Goal: Check status: Check status

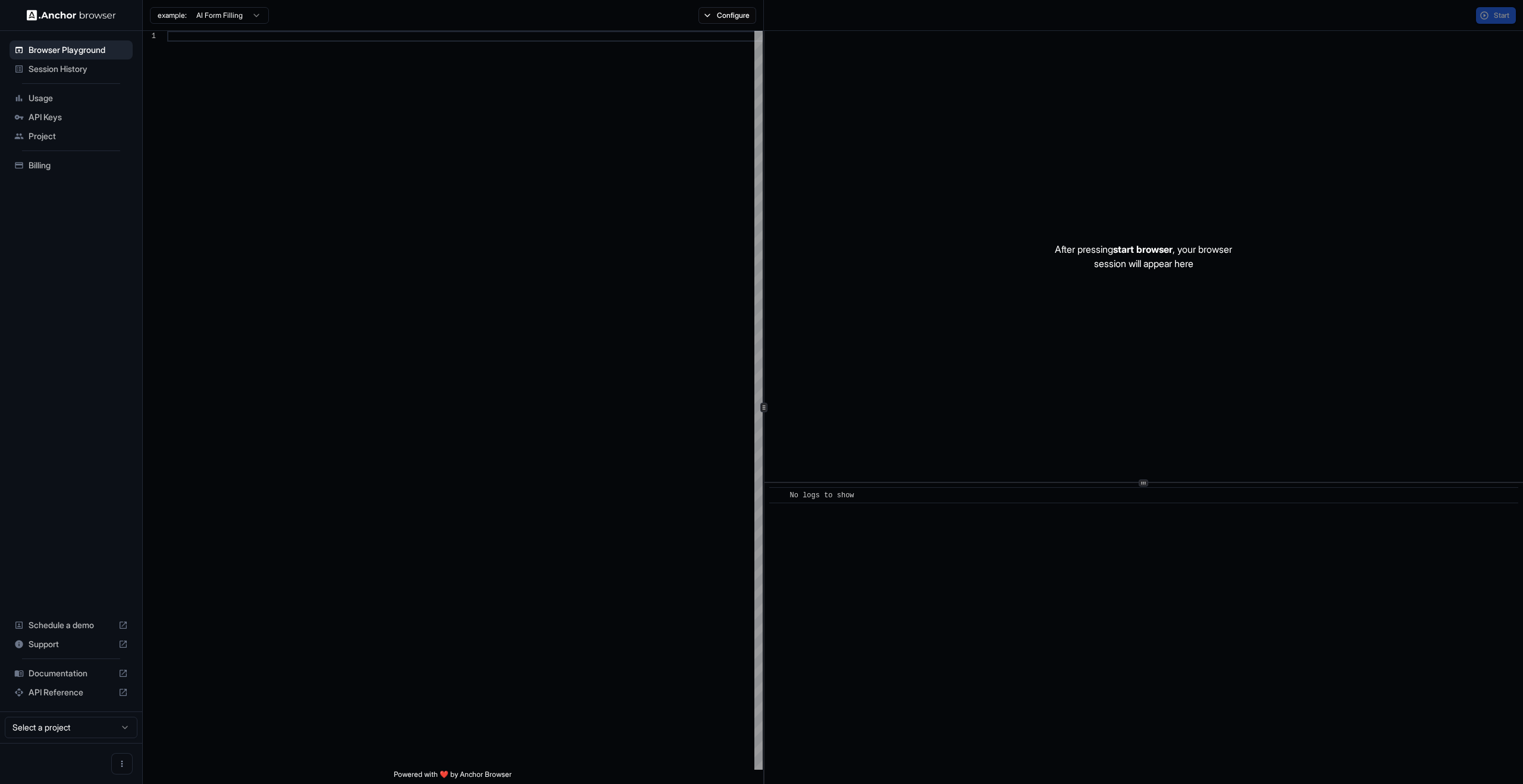
scroll to position [86, 0]
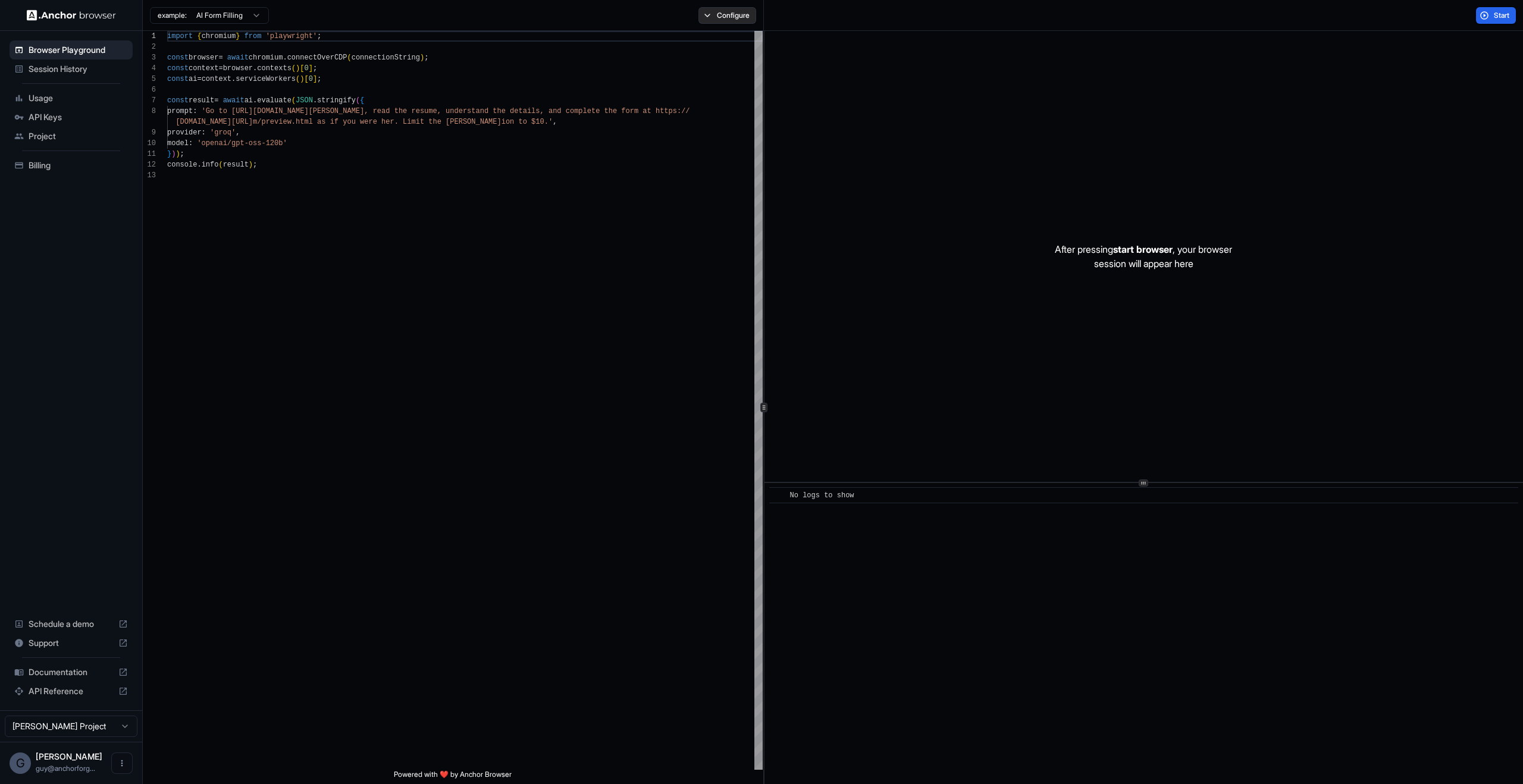
click at [726, 9] on button "Configure" at bounding box center [726, 16] width 58 height 17
click at [269, 25] on div "example: AI Form Filling Configure" at bounding box center [453, 15] width 621 height 31
click at [245, 13] on html "Browser Playground Session History Usage API Keys Project Billing Schedule a de…" at bounding box center [762, 392] width 1523 height 784
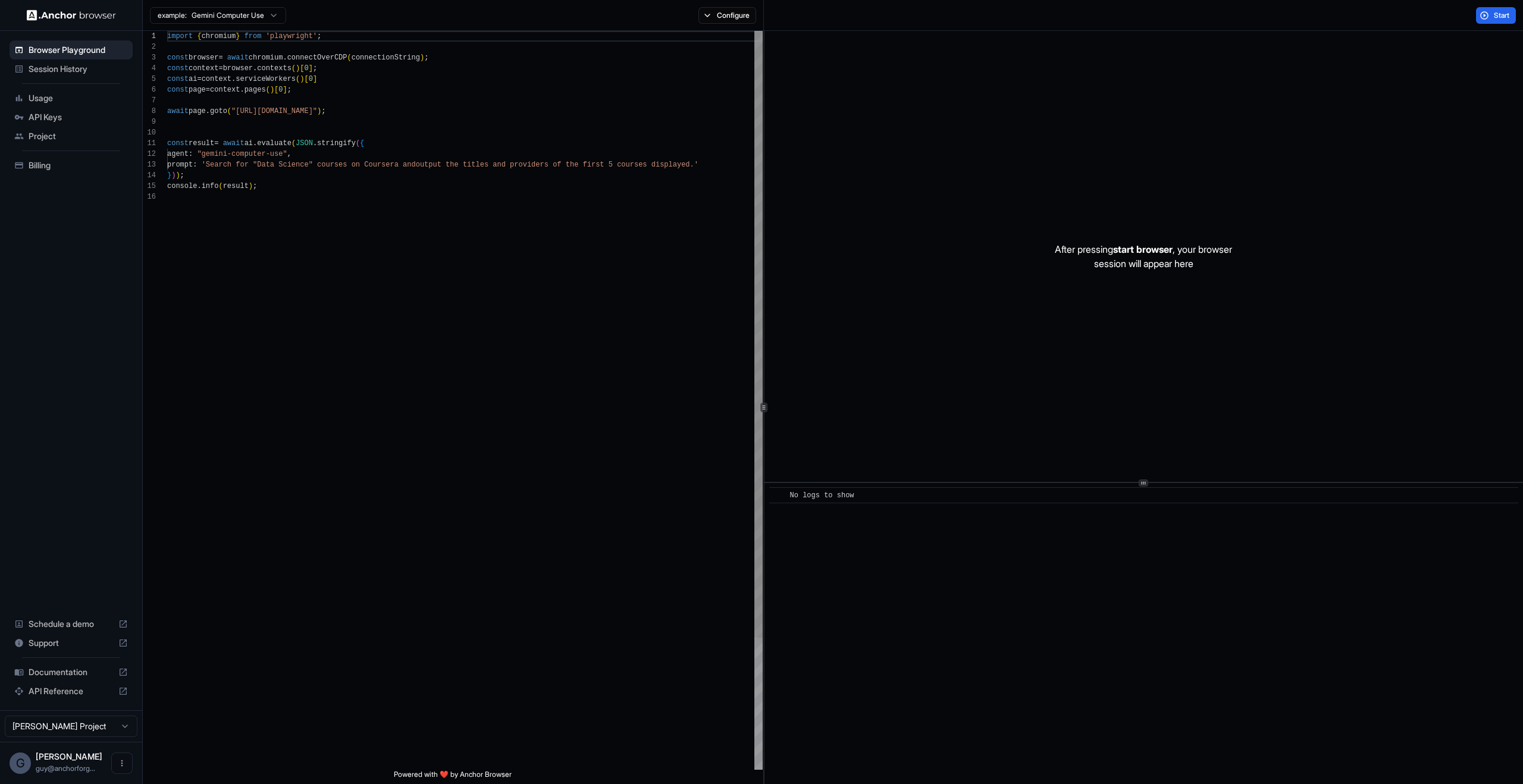
scroll to position [54, 0]
click at [667, 419] on div "import { chromium } from 'playwright' ; const browser = await chromium . connec…" at bounding box center [464, 480] width 595 height 899
drag, startPoint x: 547, startPoint y: 425, endPoint x: -132, endPoint y: -73, distance: 842.0
click at [167, 31] on div "import { chromium } from 'playwright' ; const browser = await chromium . connec…" at bounding box center [464, 480] width 595 height 899
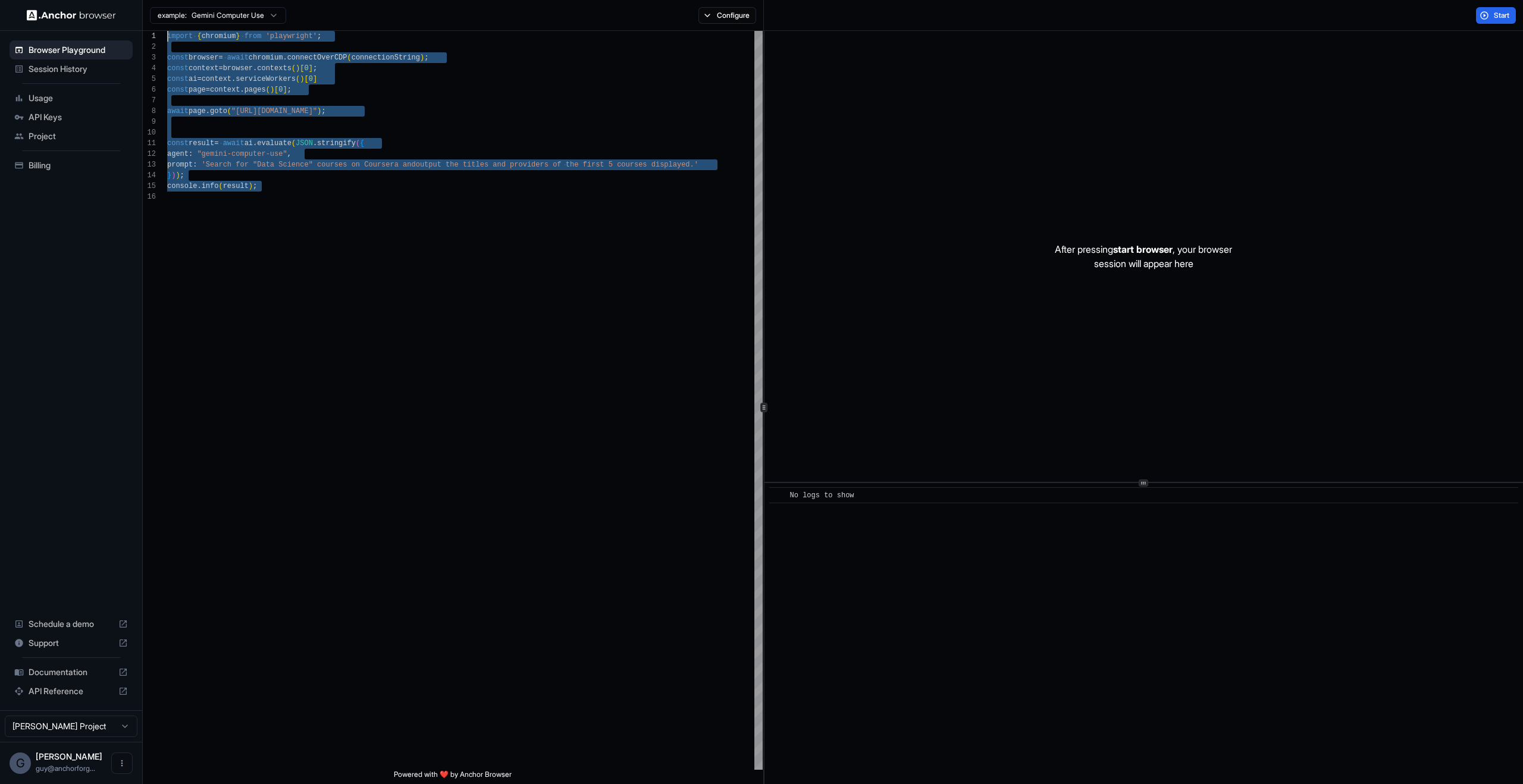
type textarea "**********"
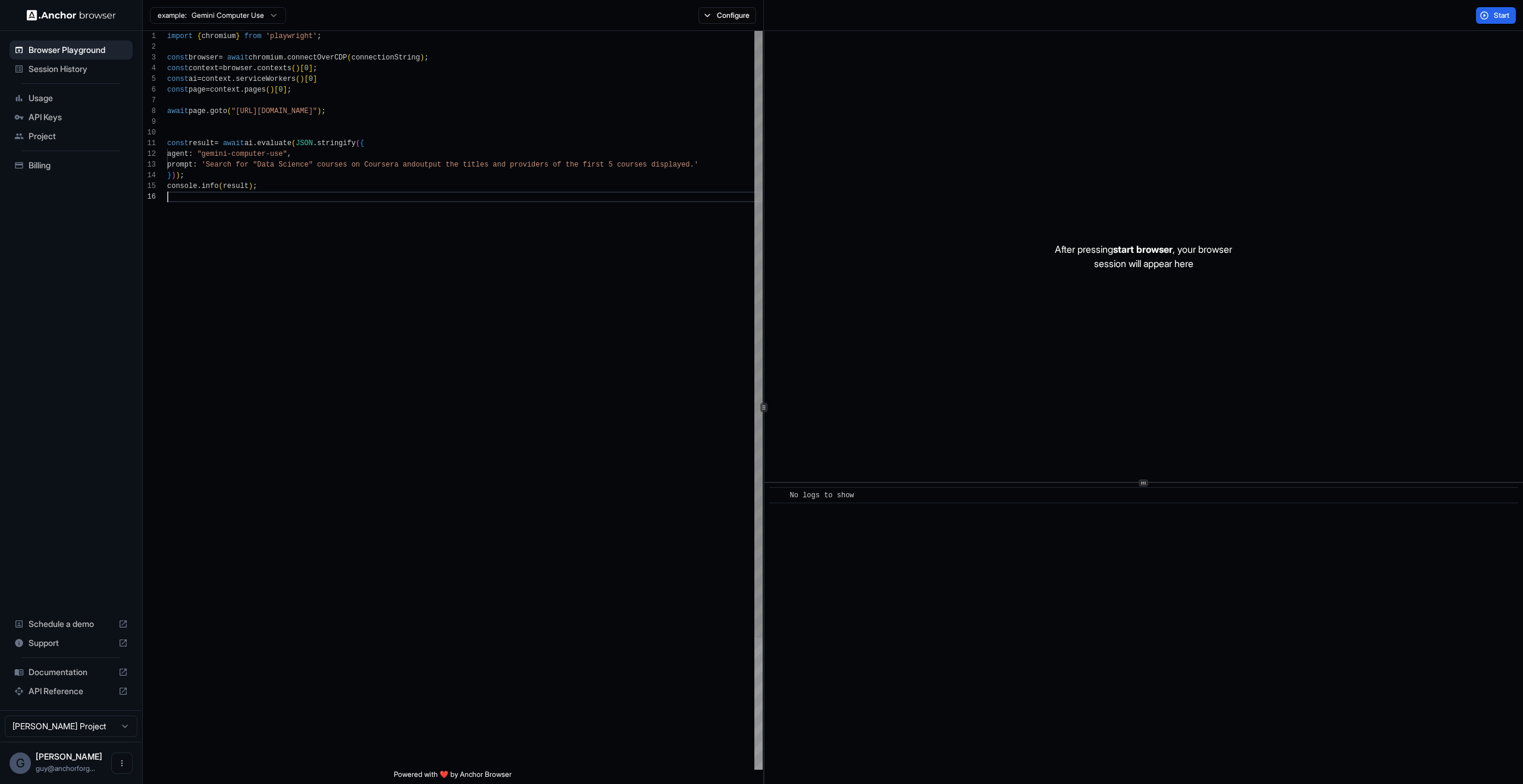
scroll to position [54, 0]
click at [432, 409] on div "import { chromium } from 'playwright' ; const browser = await chromium . connec…" at bounding box center [464, 480] width 595 height 899
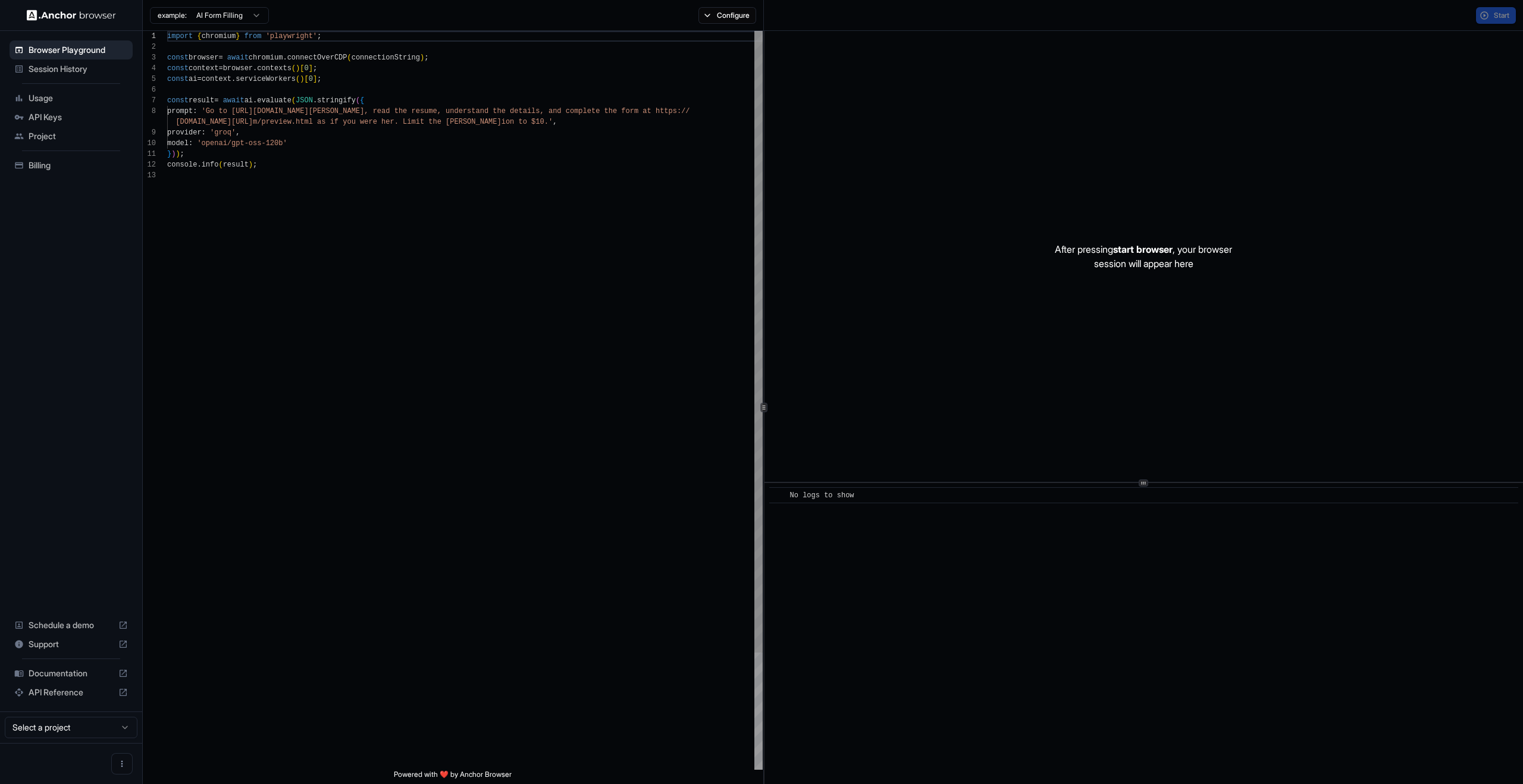
scroll to position [86, 0]
click at [88, 58] on div "Browser Playground" at bounding box center [71, 50] width 123 height 19
click at [84, 66] on span "Session History" at bounding box center [78, 69] width 99 height 12
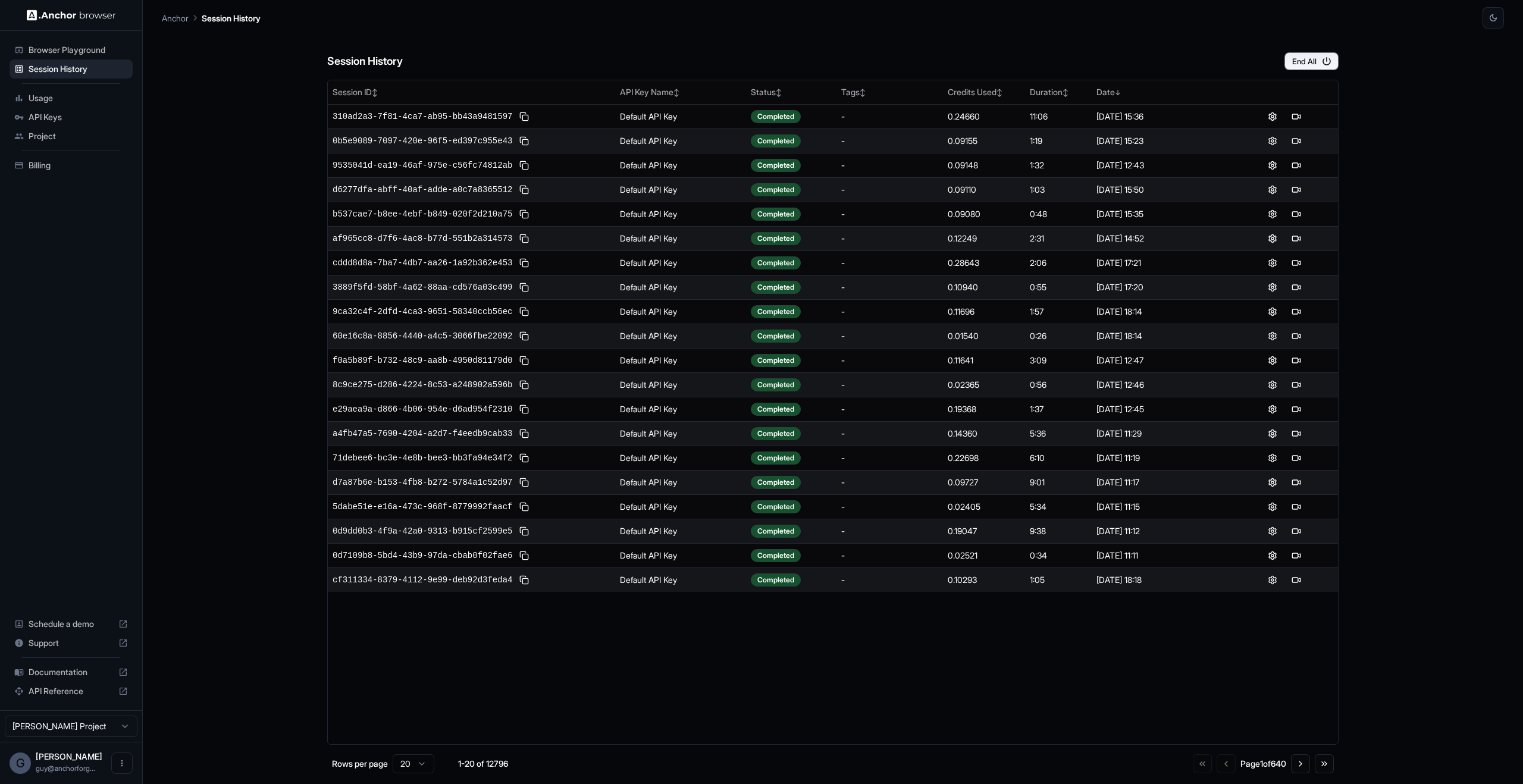
click at [103, 49] on span "Browser Playground" at bounding box center [78, 50] width 99 height 12
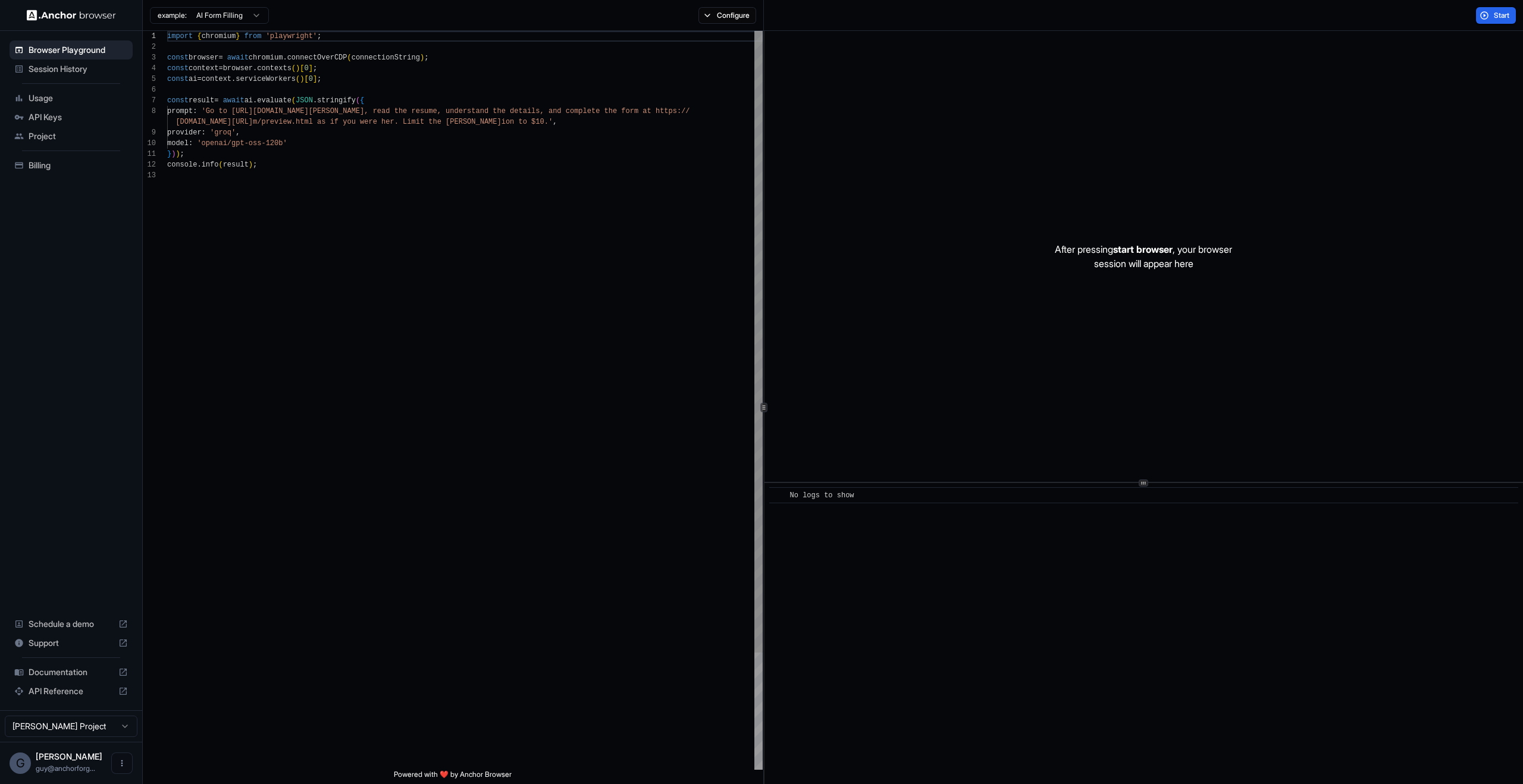
scroll to position [86, 0]
click at [1484, 17] on button "Start" at bounding box center [1496, 16] width 40 height 17
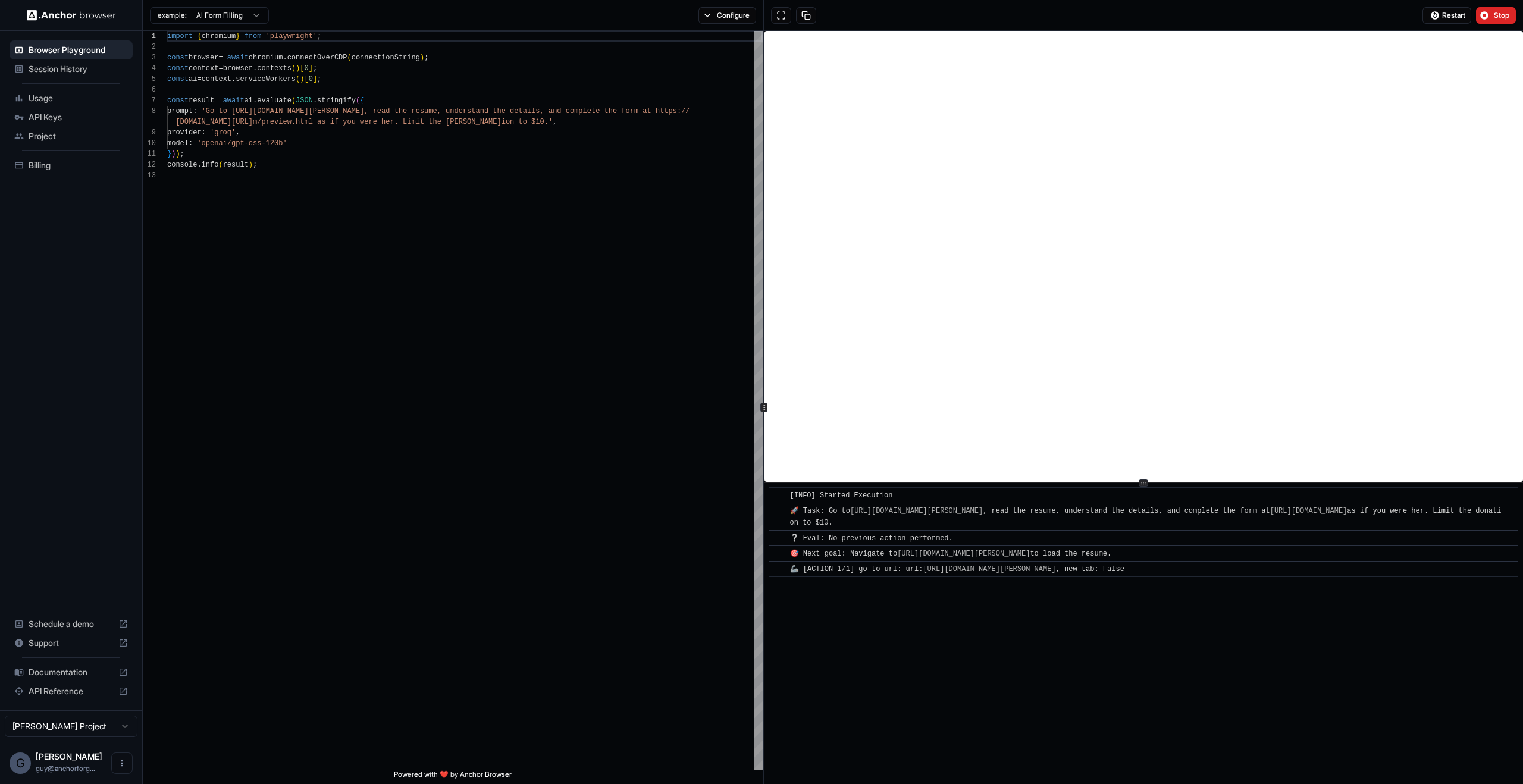
click at [902, 512] on link "https://www.wix.com/demone2/nicol-rider" at bounding box center [916, 511] width 132 height 9
click at [0, 0] on div "Browser Playground Session History Usage API Keys Project Billing Schedule a de…" at bounding box center [762, 392] width 1523 height 784
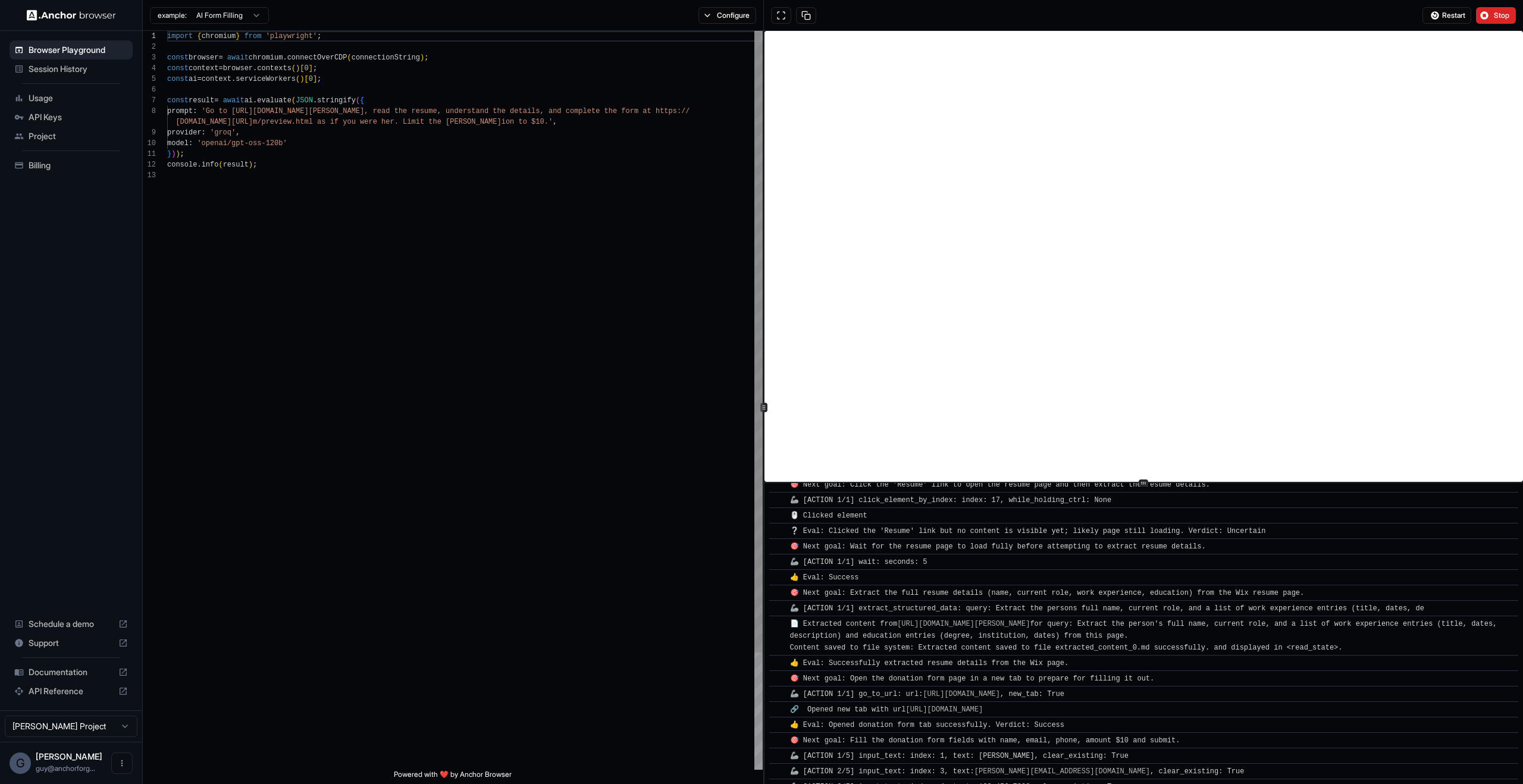
scroll to position [147, 0]
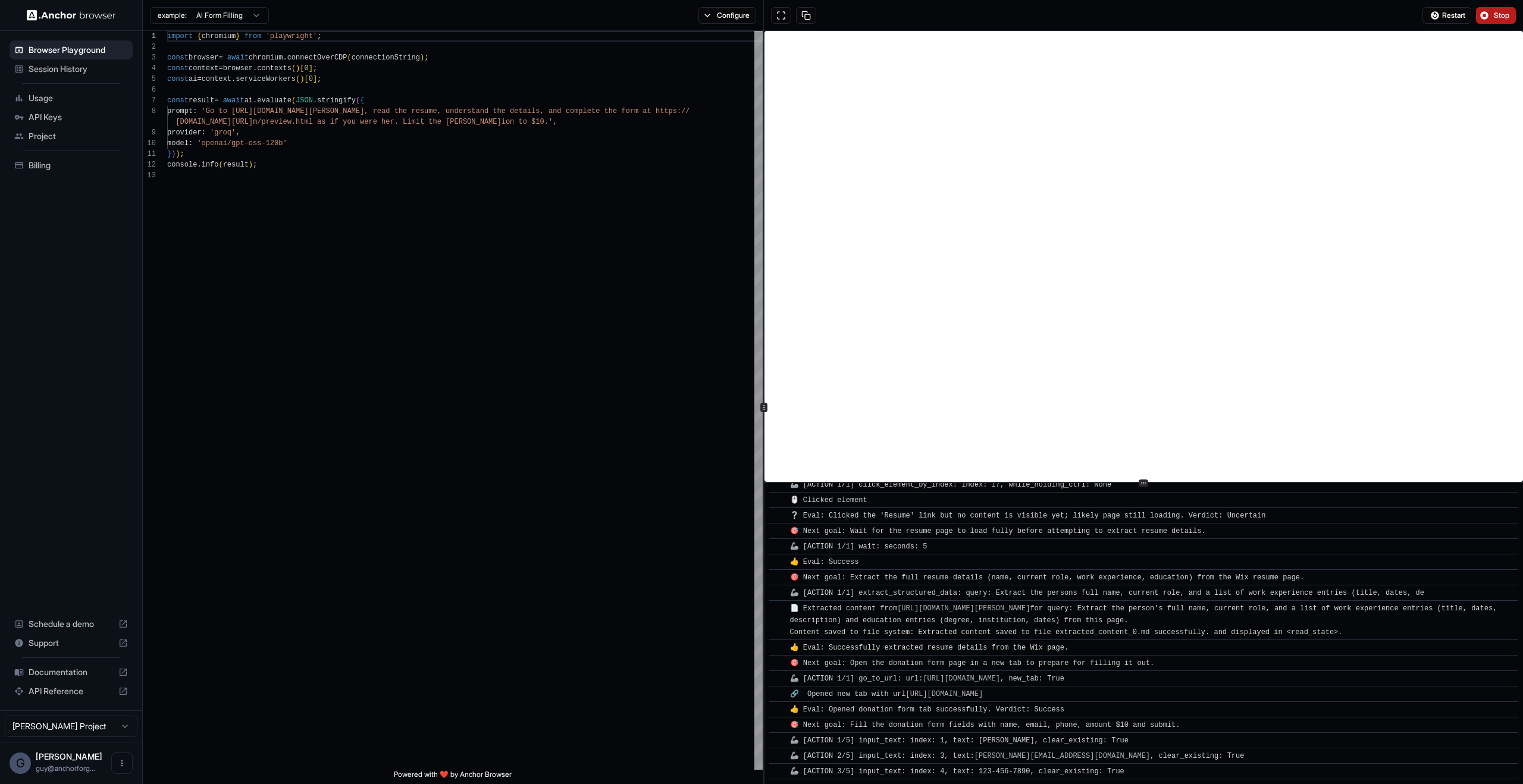
click at [1491, 9] on button "Stop" at bounding box center [1496, 16] width 40 height 17
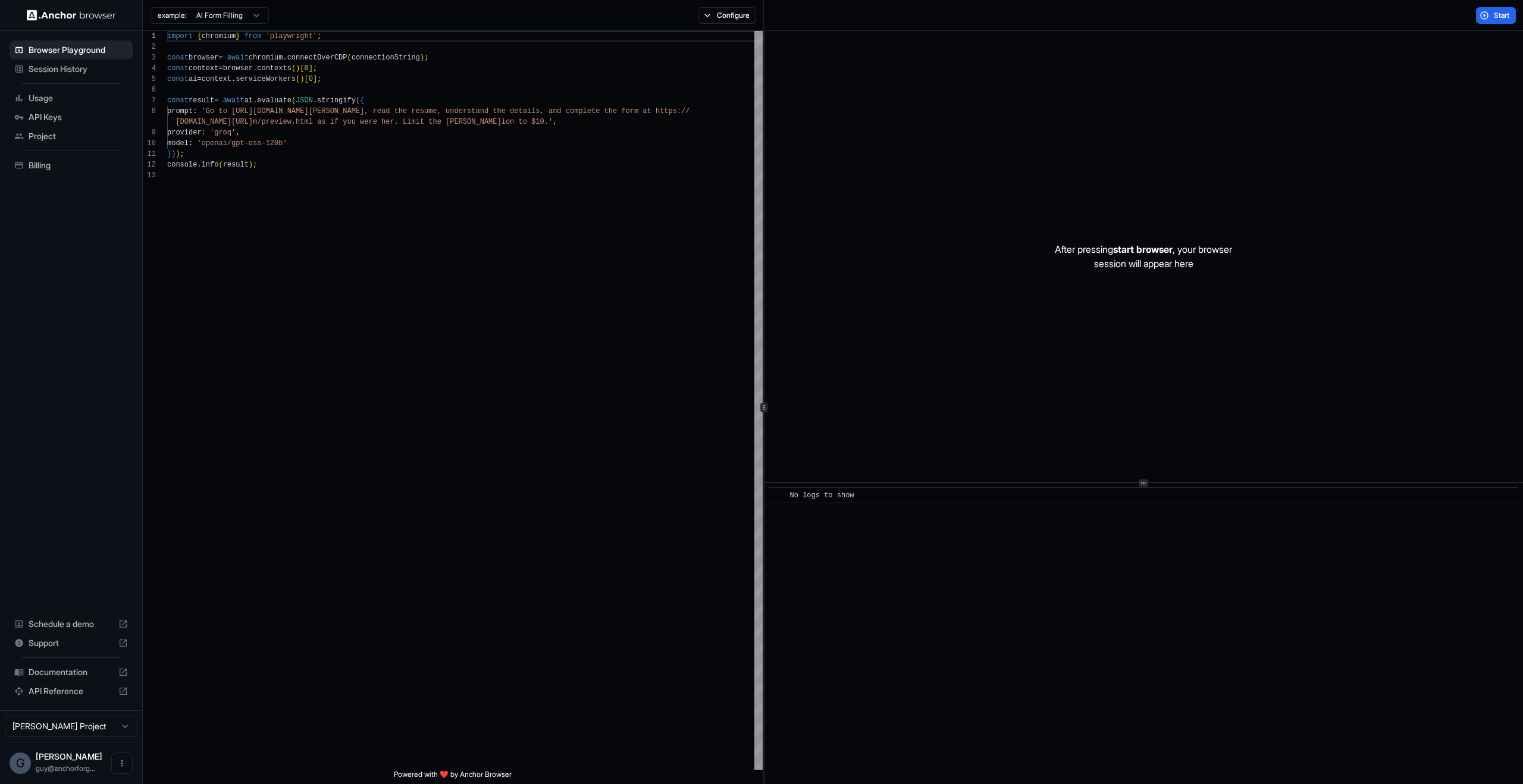
click at [71, 67] on span "Session History" at bounding box center [78, 69] width 99 height 12
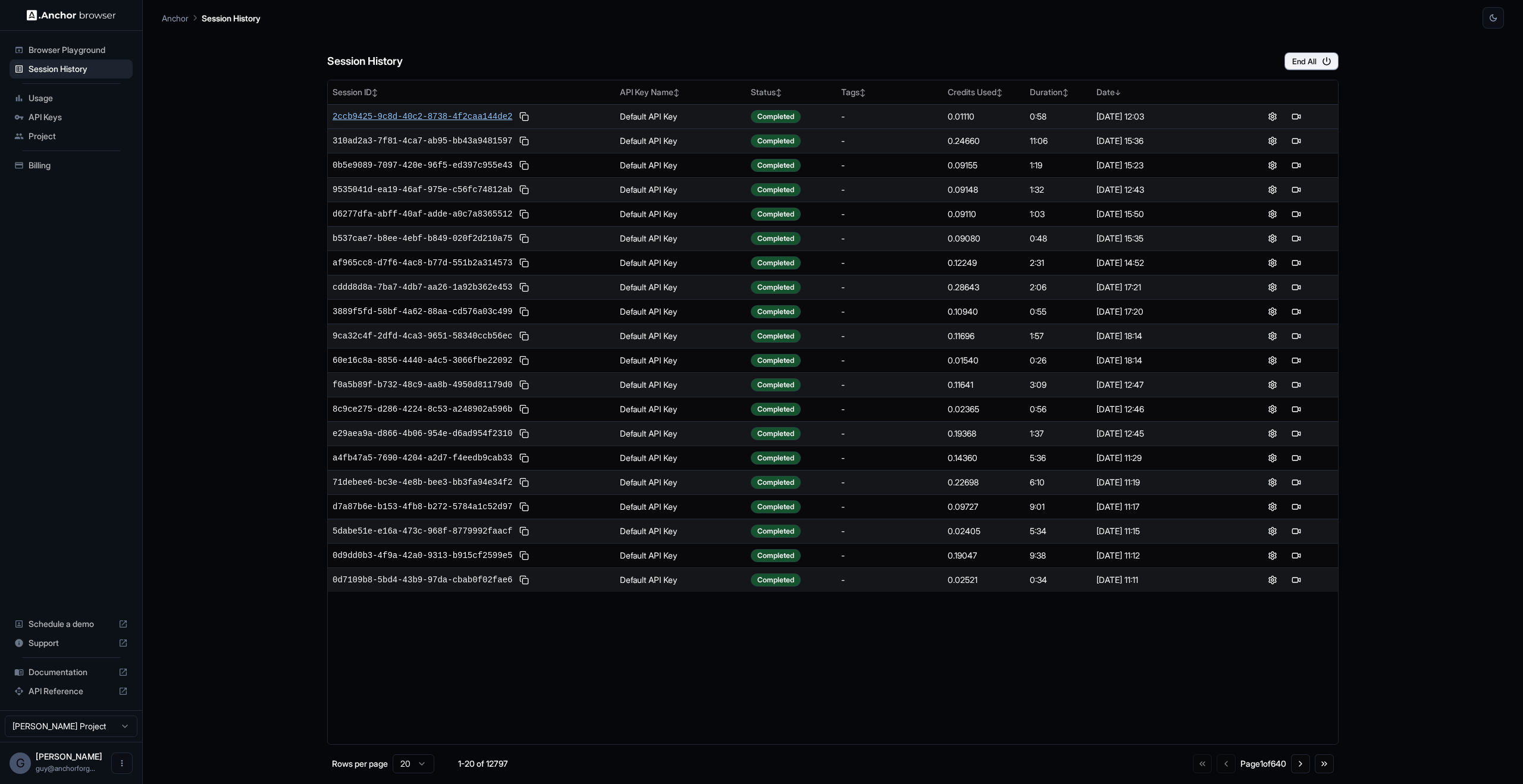
click at [480, 116] on span "2ccb9425-9c8d-40c2-8738-4f2caa144de2" at bounding box center [422, 116] width 180 height 12
click at [220, 80] on div "Session History End All Session ID ↕ API Key Name ↕ Status ↕ Tags ↕ Credits Use…" at bounding box center [832, 406] width 1341 height 756
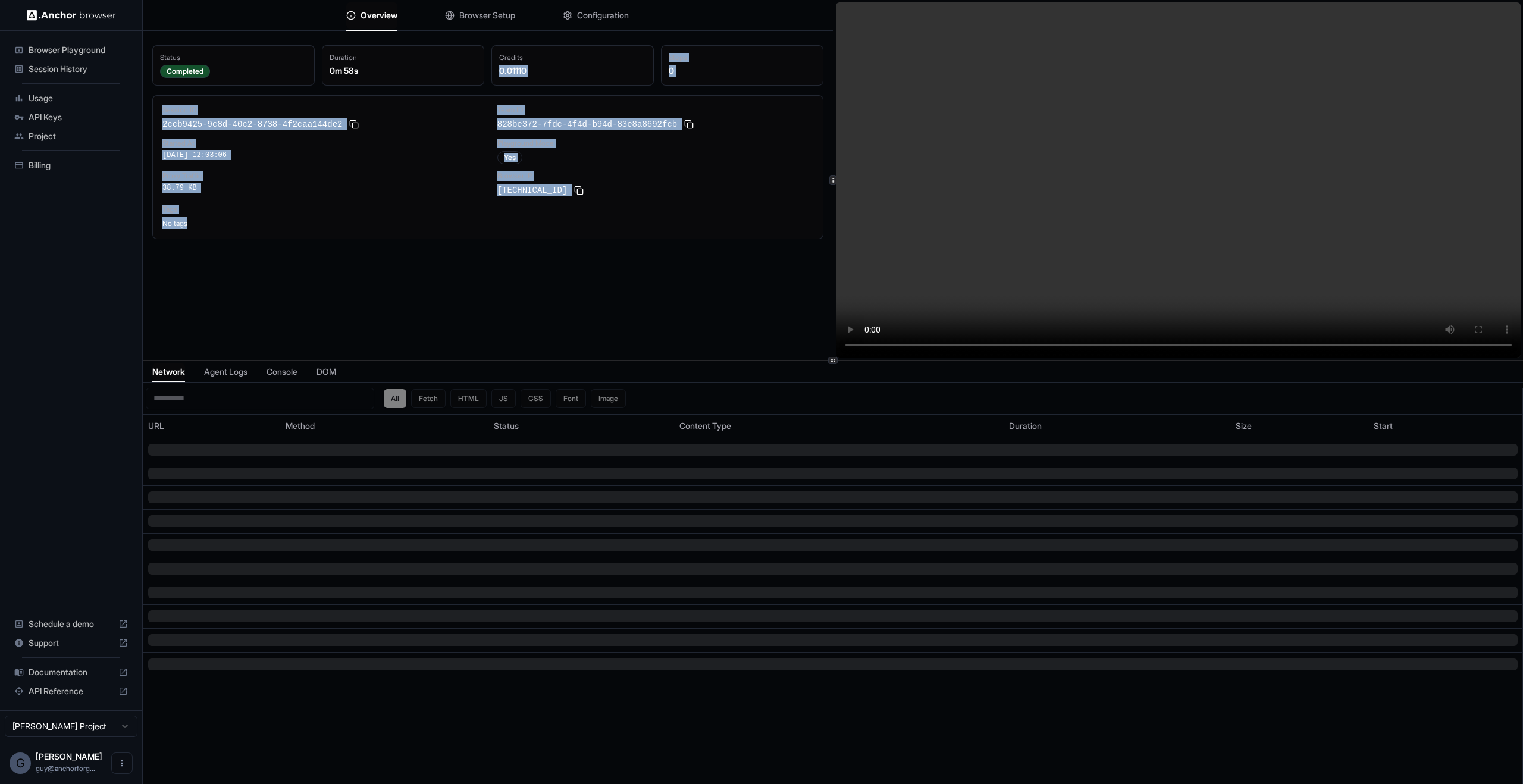
drag, startPoint x: 578, startPoint y: 63, endPoint x: 412, endPoint y: 265, distance: 261.5
click at [412, 265] on div "Status Completed Duration 0m 58s Credits 0.01110 Steps 0 Session ID 2ccb9425-9c…" at bounding box center [487, 216] width 690 height 360
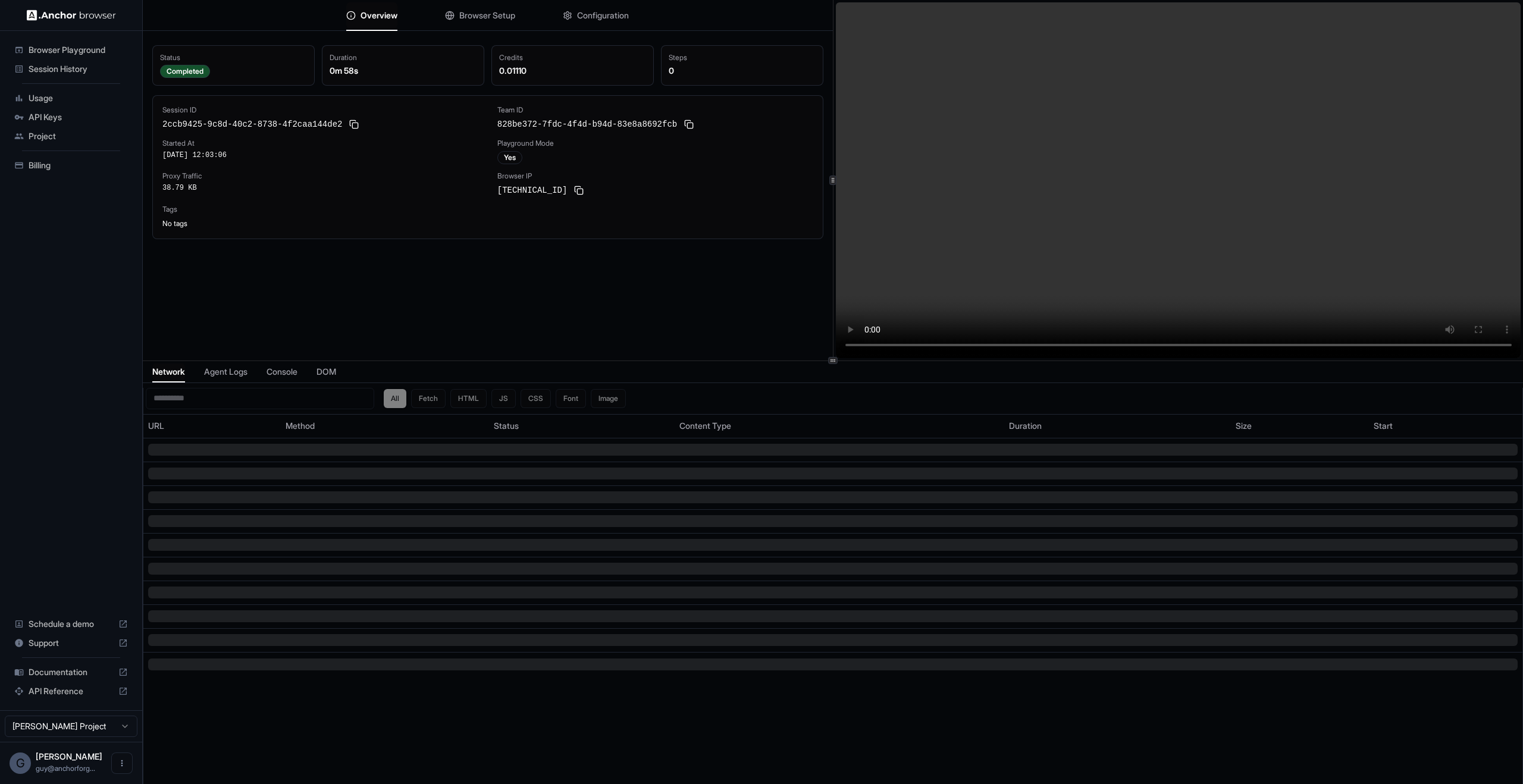
click at [482, 268] on div "Status Completed Duration 0m 58s Credits 0.01110 Steps 0 Session ID 2ccb9425-9c…" at bounding box center [487, 216] width 690 height 360
click at [586, 14] on span "Configuration" at bounding box center [603, 15] width 52 height 12
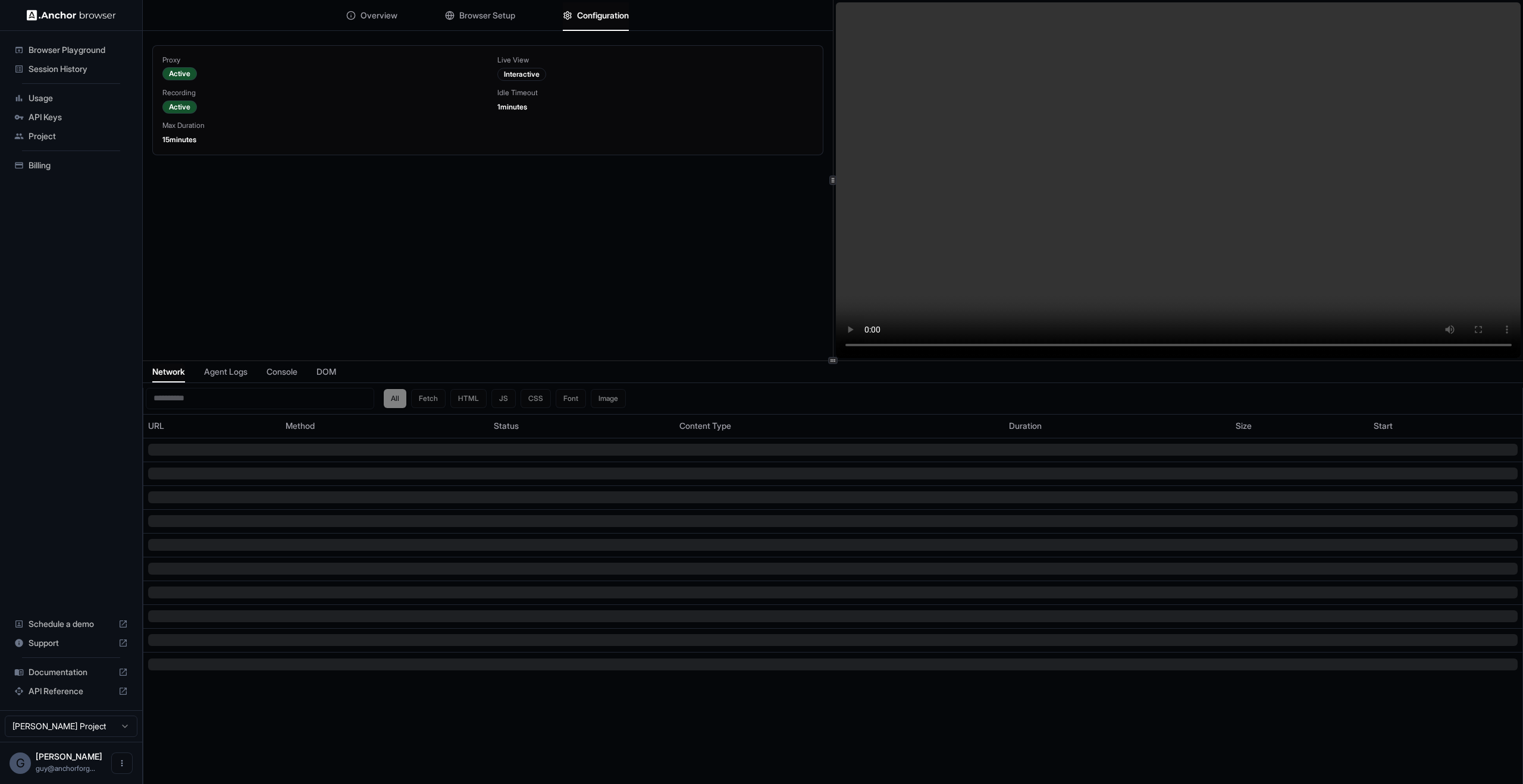
click at [446, 20] on button "Browser Setup" at bounding box center [480, 16] width 70 height 26
click at [609, 16] on span "Configuration" at bounding box center [603, 15] width 52 height 12
